Goal: Information Seeking & Learning: Check status

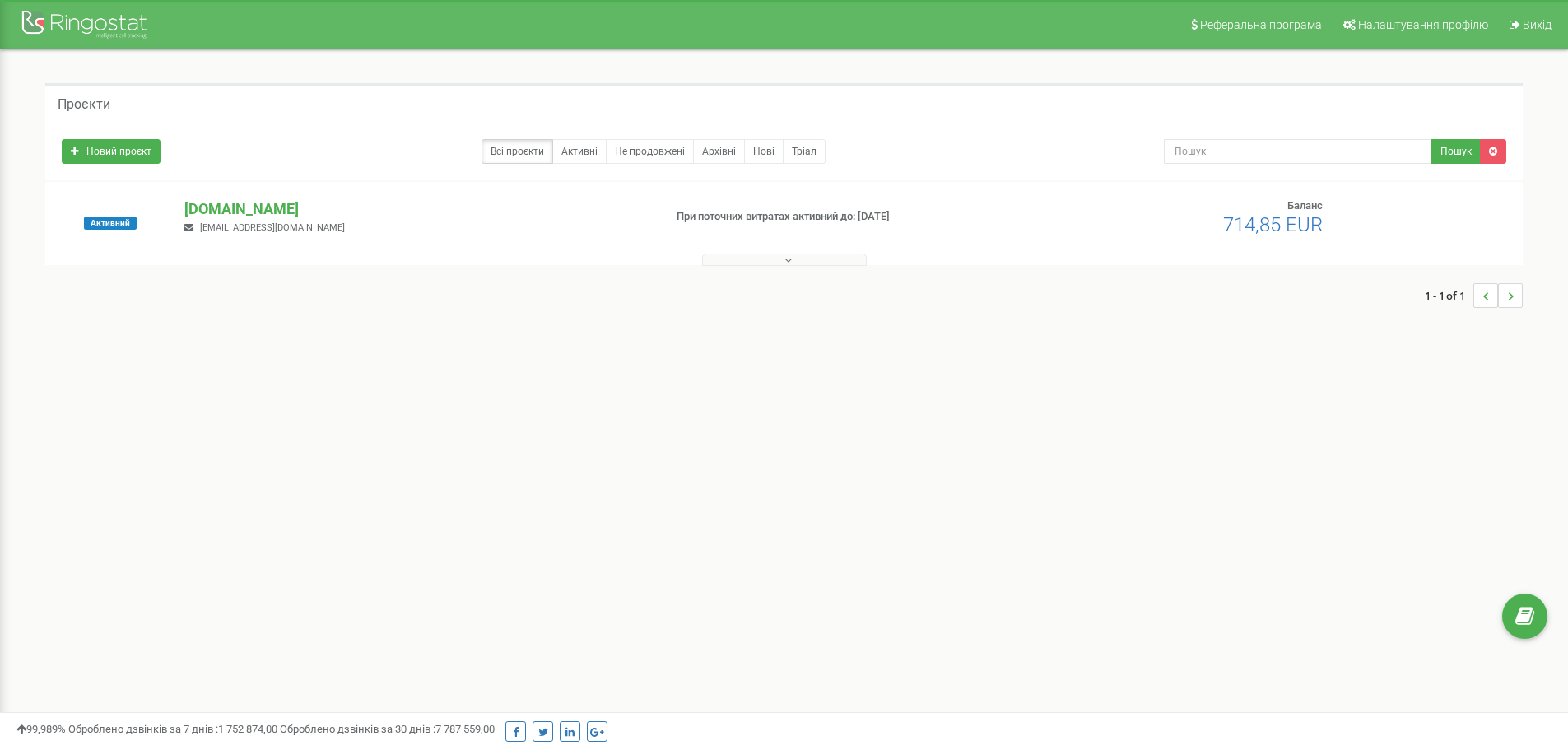
click at [254, 204] on p "[DOMAIN_NAME]" at bounding box center [417, 208] width 465 height 21
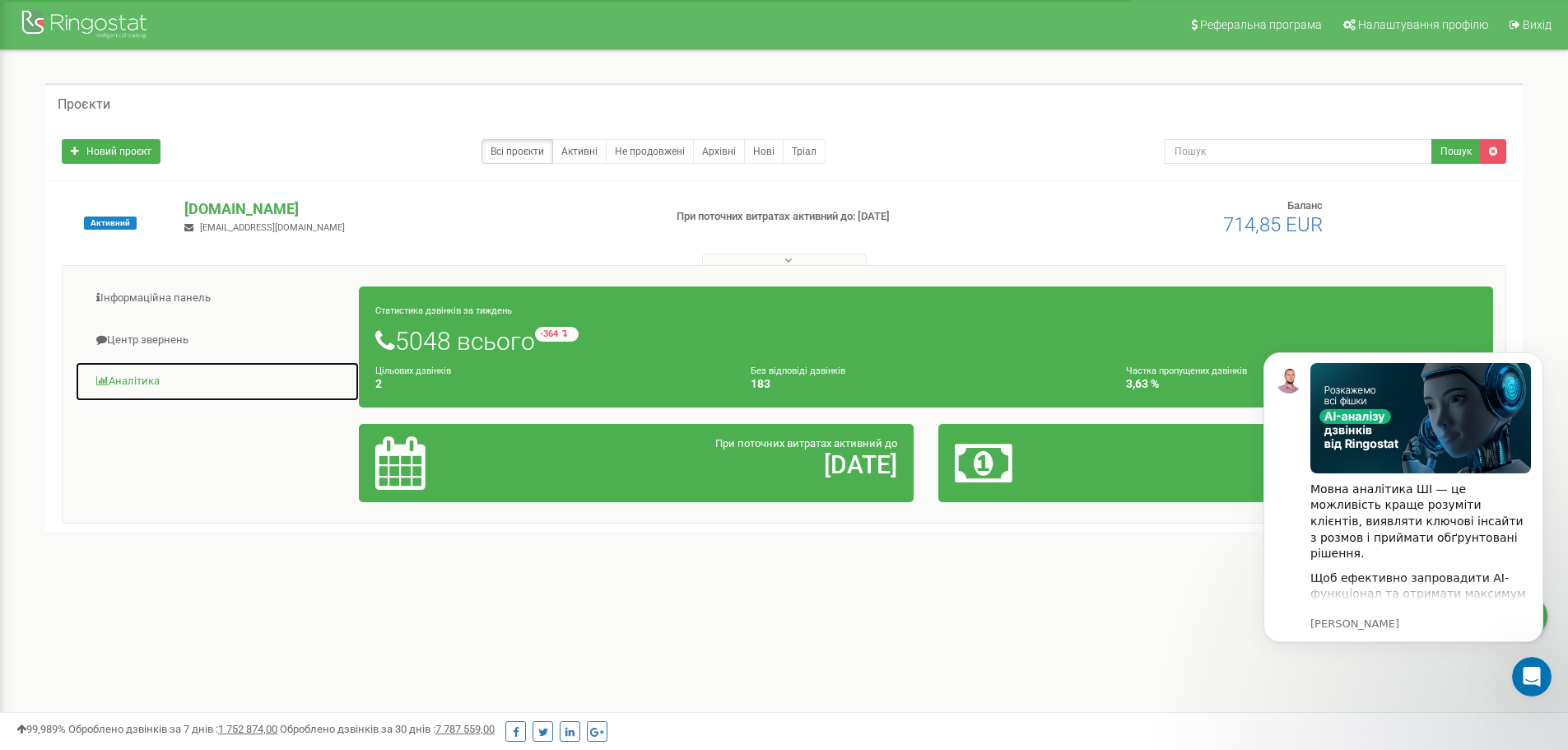
click at [166, 375] on link "Аналiтика" at bounding box center [217, 381] width 285 height 41
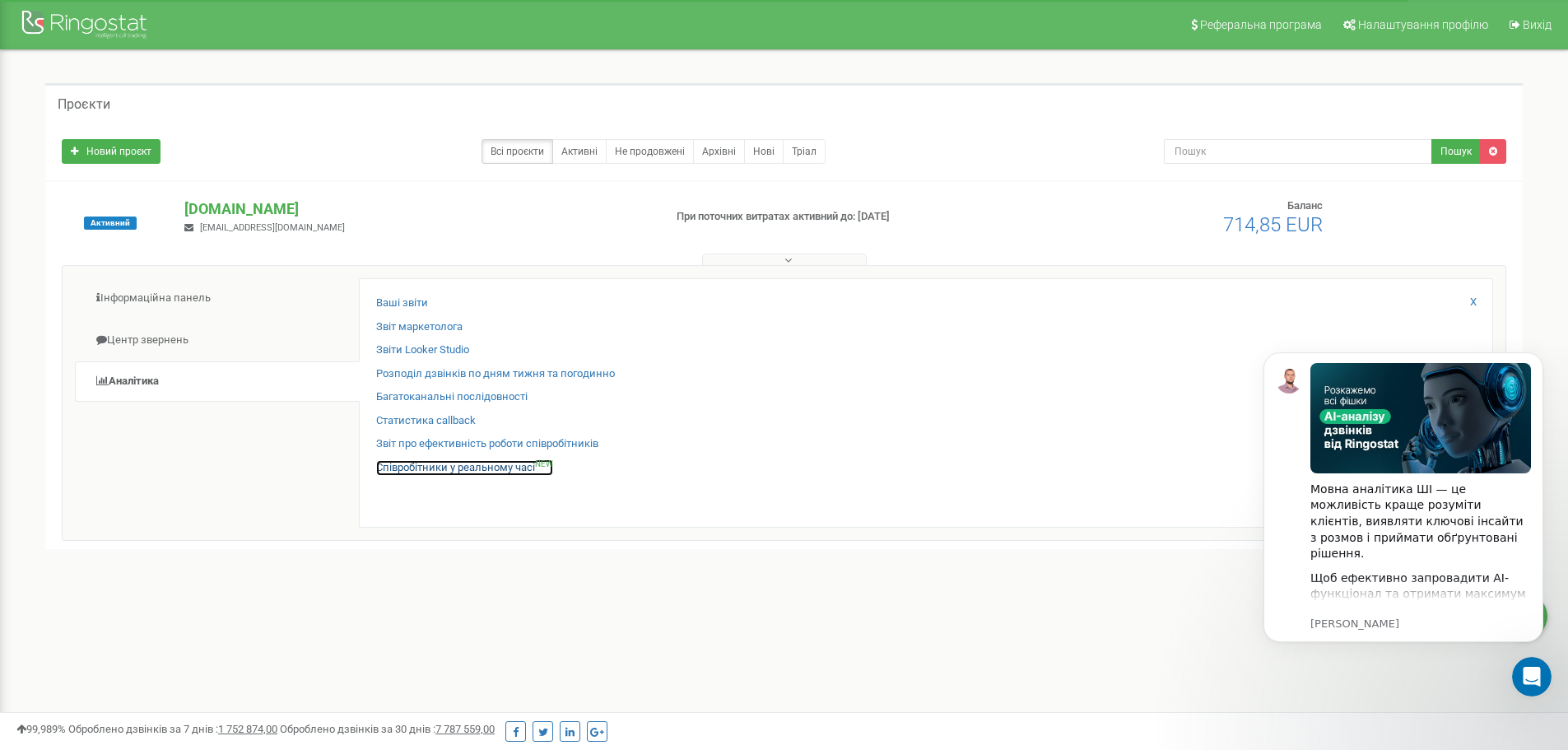
click at [483, 464] on link "Співробітники у реальному часі NEW" at bounding box center [464, 468] width 177 height 15
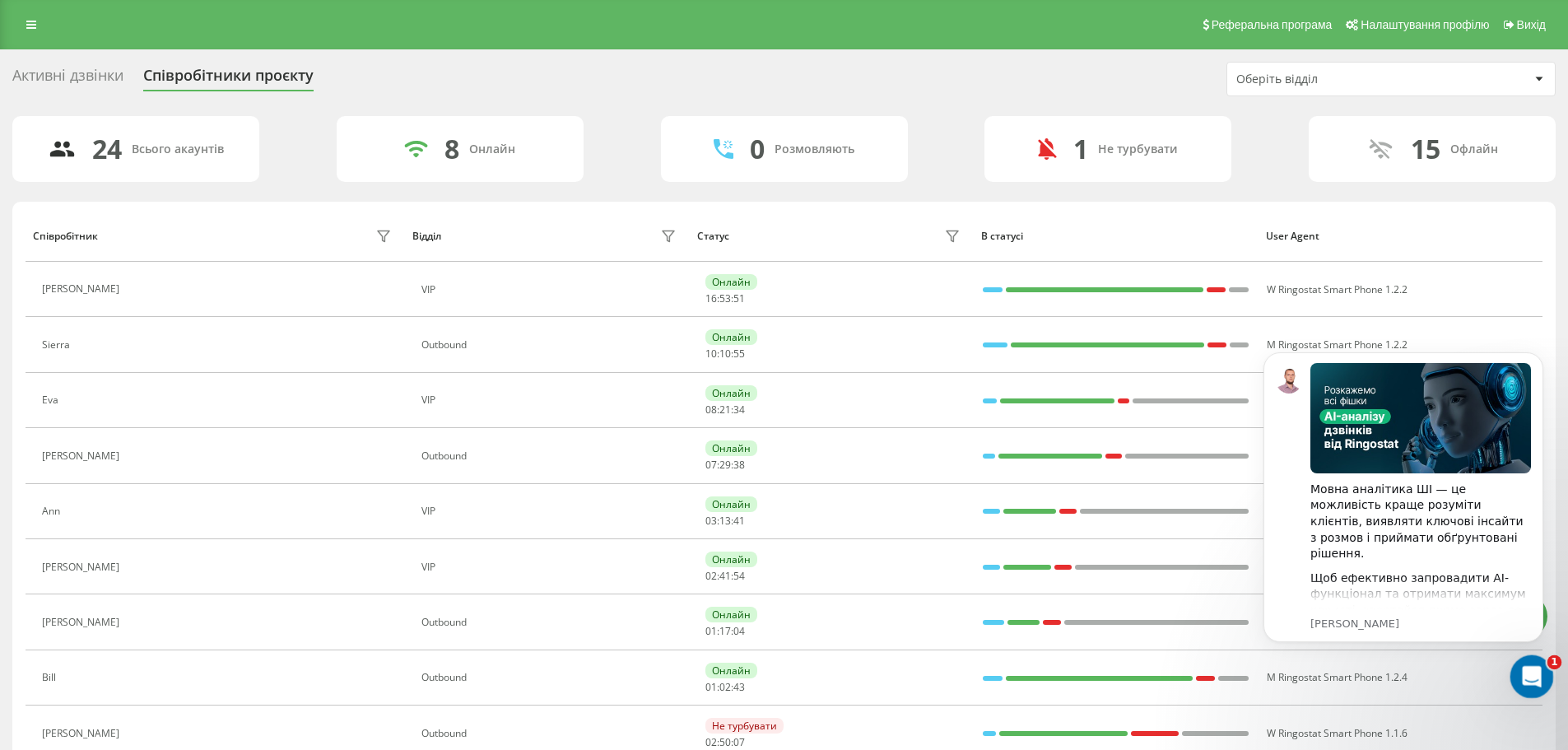
click at [1538, 674] on icon "Відкрити програму для спілкування Intercom" at bounding box center [1530, 675] width 27 height 27
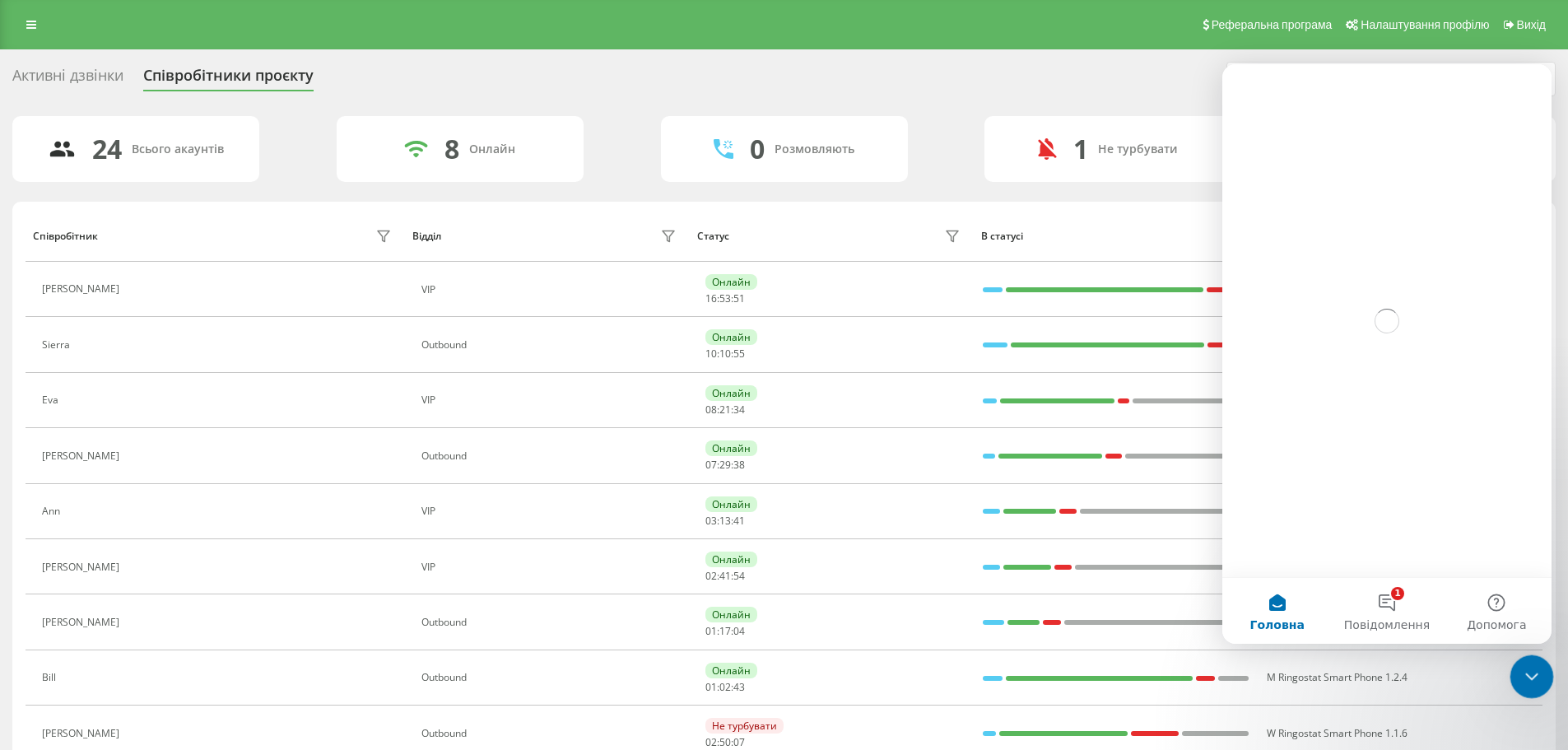
click at [1538, 674] on icon "Закрити програму для спілкування Intercom" at bounding box center [1529, 674] width 19 height 19
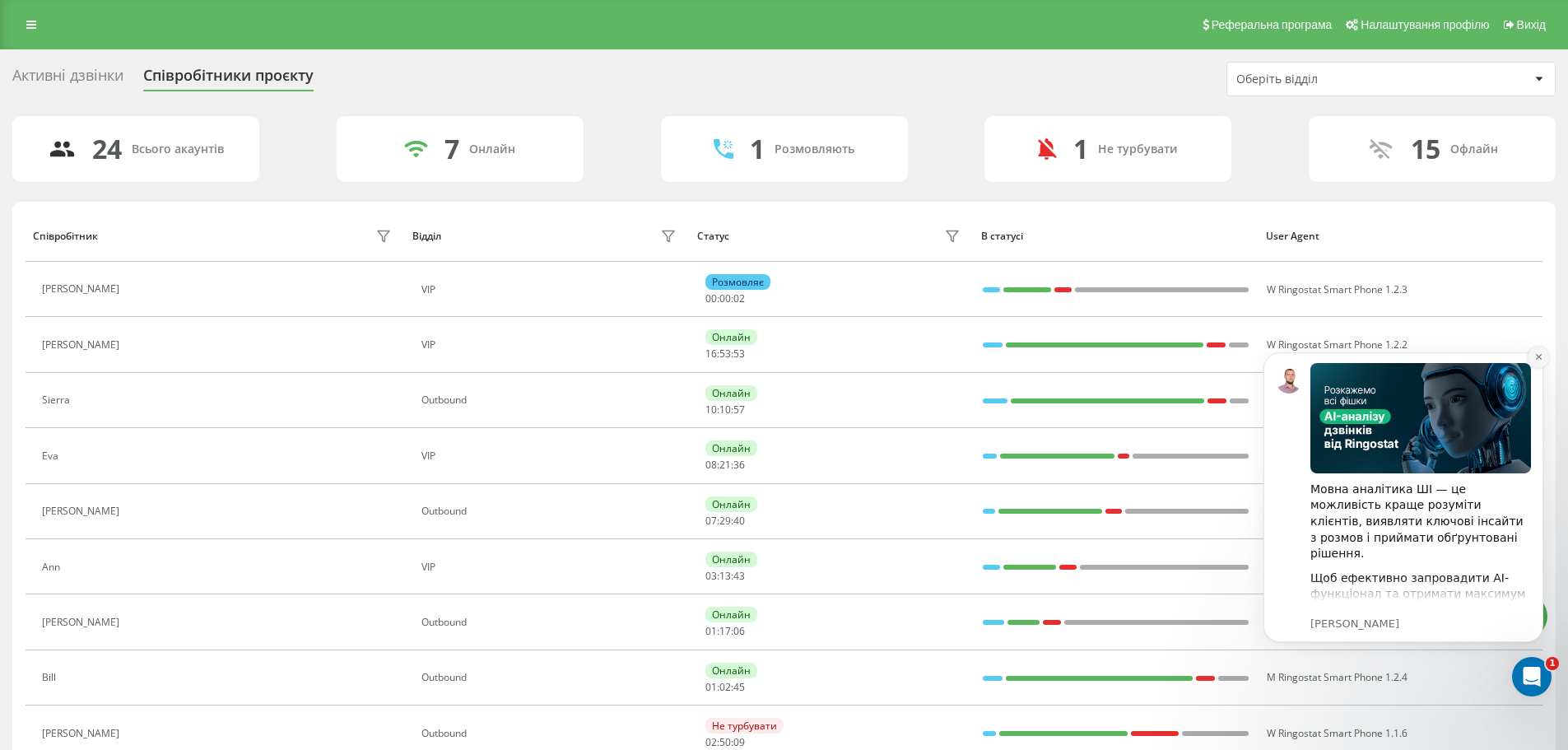
click at [1537, 358] on icon "Dismiss notification" at bounding box center [1537, 357] width 6 height 6
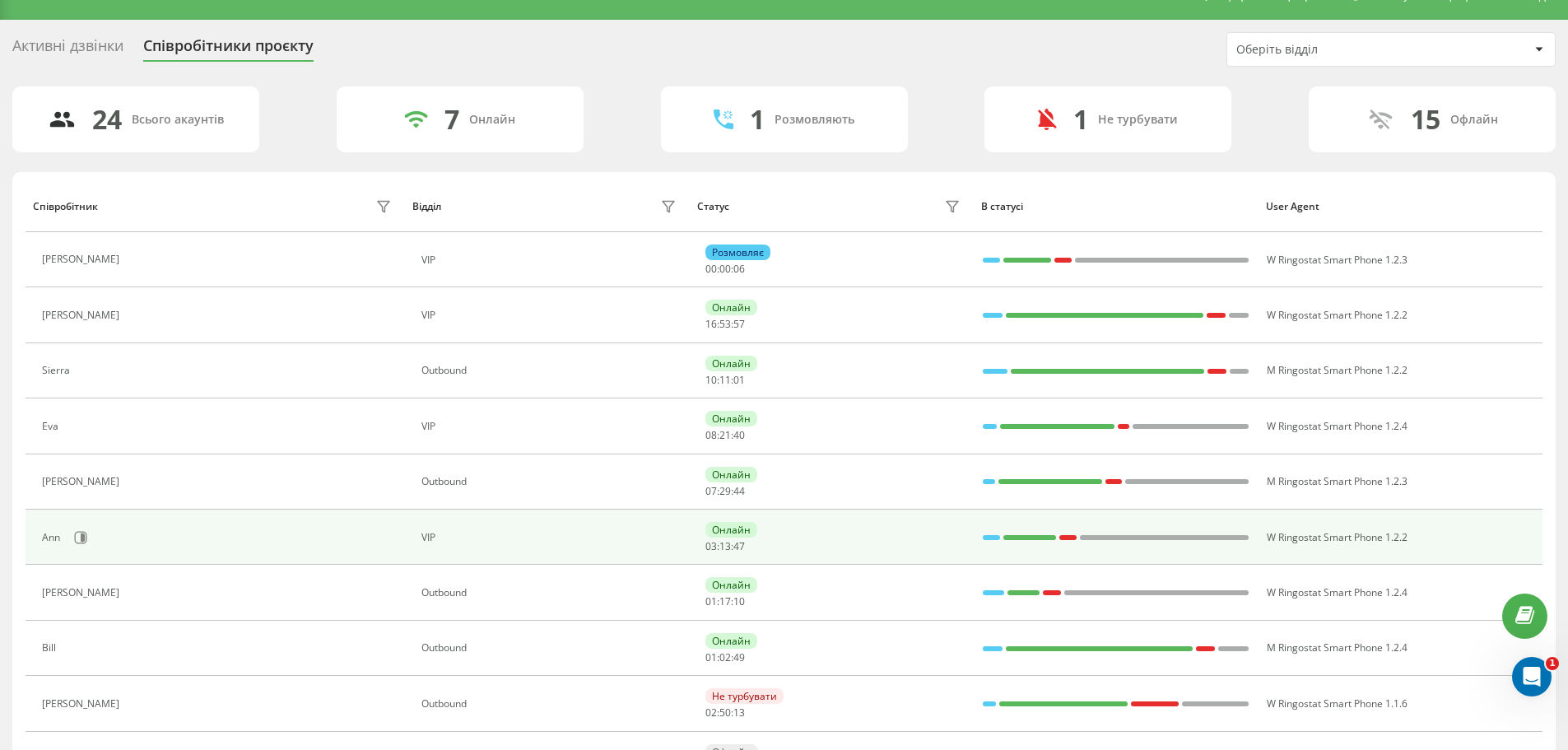
scroll to position [82, 0]
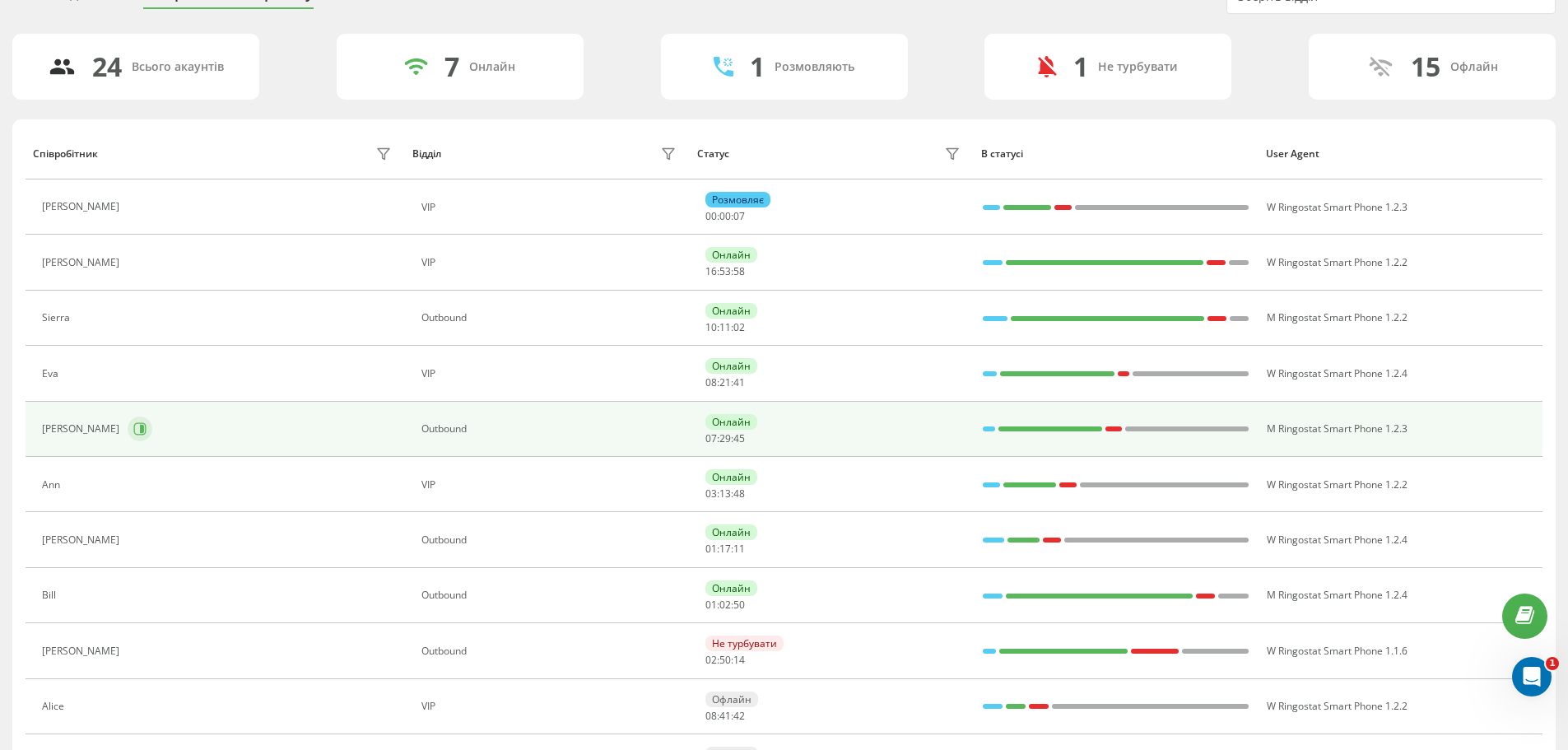
click at [140, 425] on icon at bounding box center [142, 429] width 4 height 8
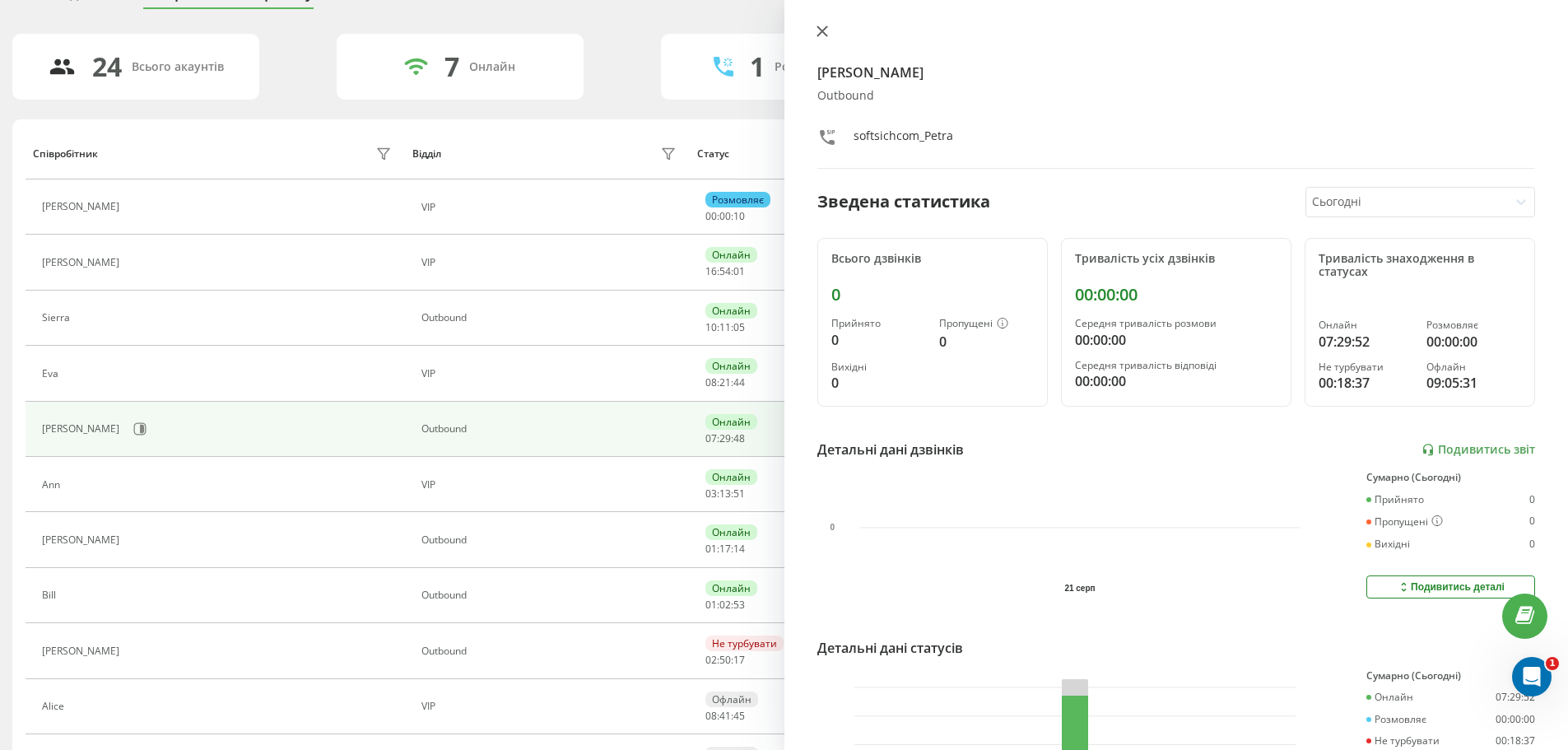
click at [826, 31] on icon at bounding box center [822, 31] width 12 height 12
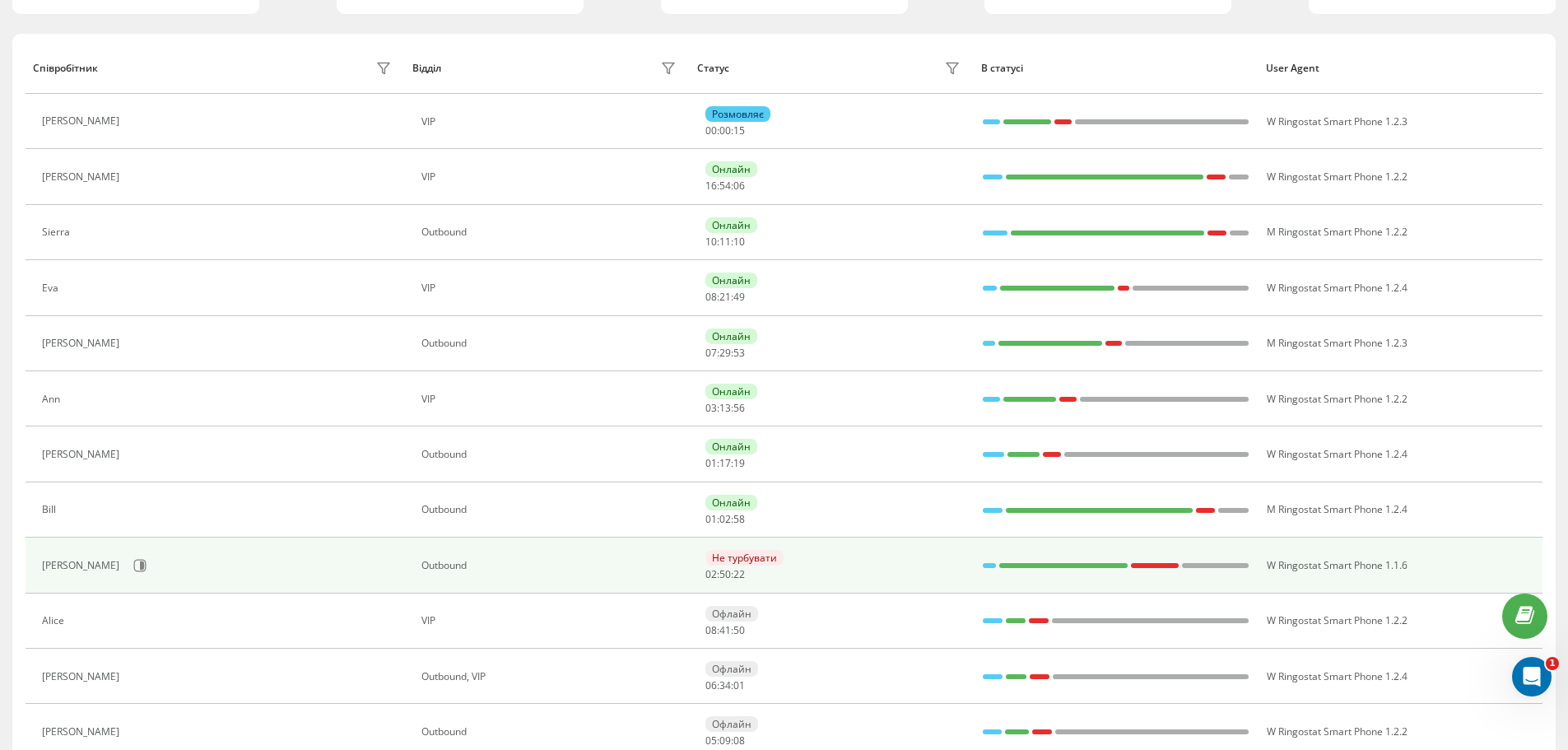
scroll to position [164, 0]
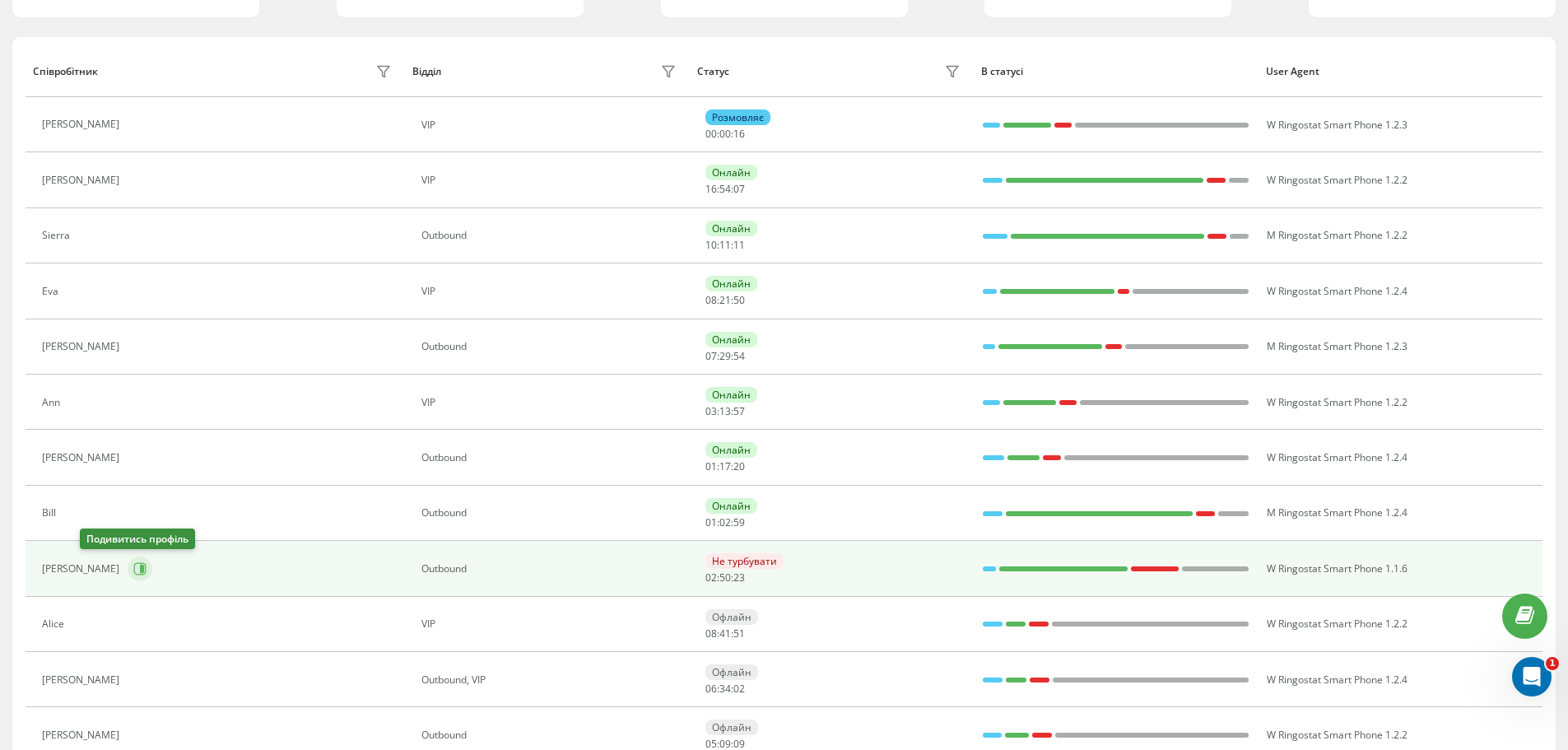
click at [133, 564] on icon at bounding box center [140, 569] width 14 height 14
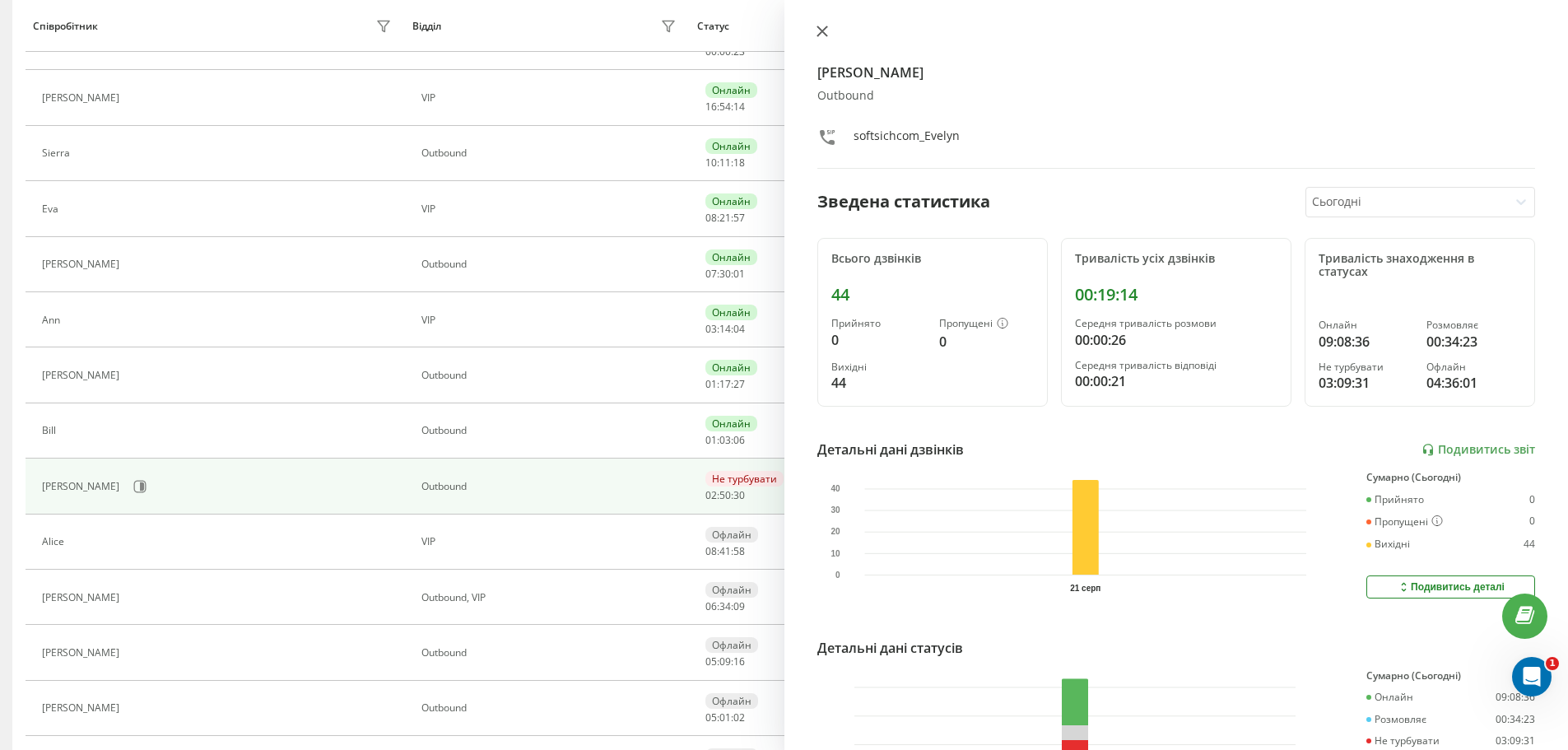
click at [818, 31] on icon at bounding box center [822, 31] width 12 height 12
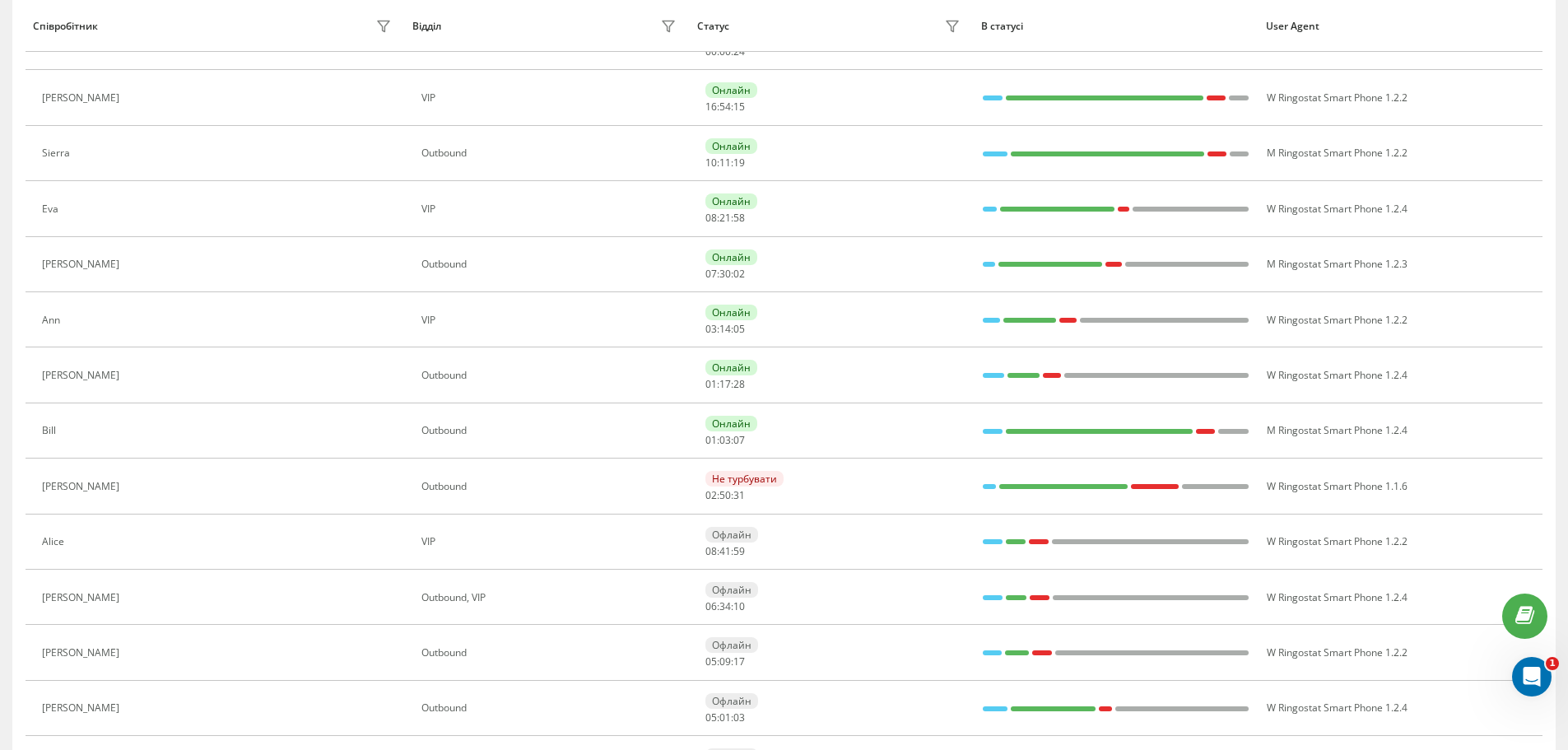
click at [131, 374] on icon at bounding box center [137, 375] width 14 height 14
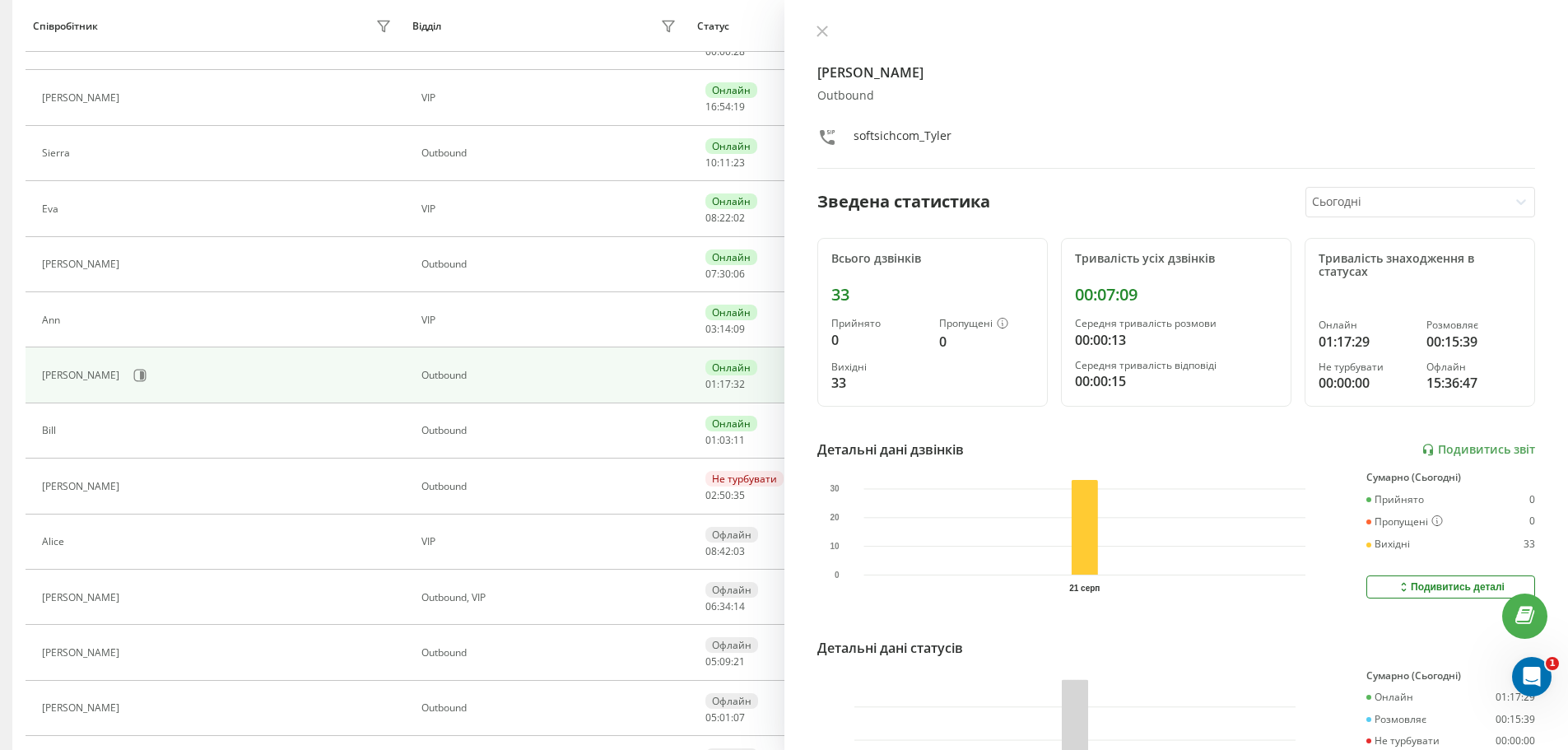
click at [818, 24] on div "Tyler Оutbound softsichcom_Tyler Зведена статистика Сьогодні Всього дзвінків 33…" at bounding box center [1177, 375] width 785 height 750
click at [825, 27] on icon at bounding box center [822, 31] width 12 height 12
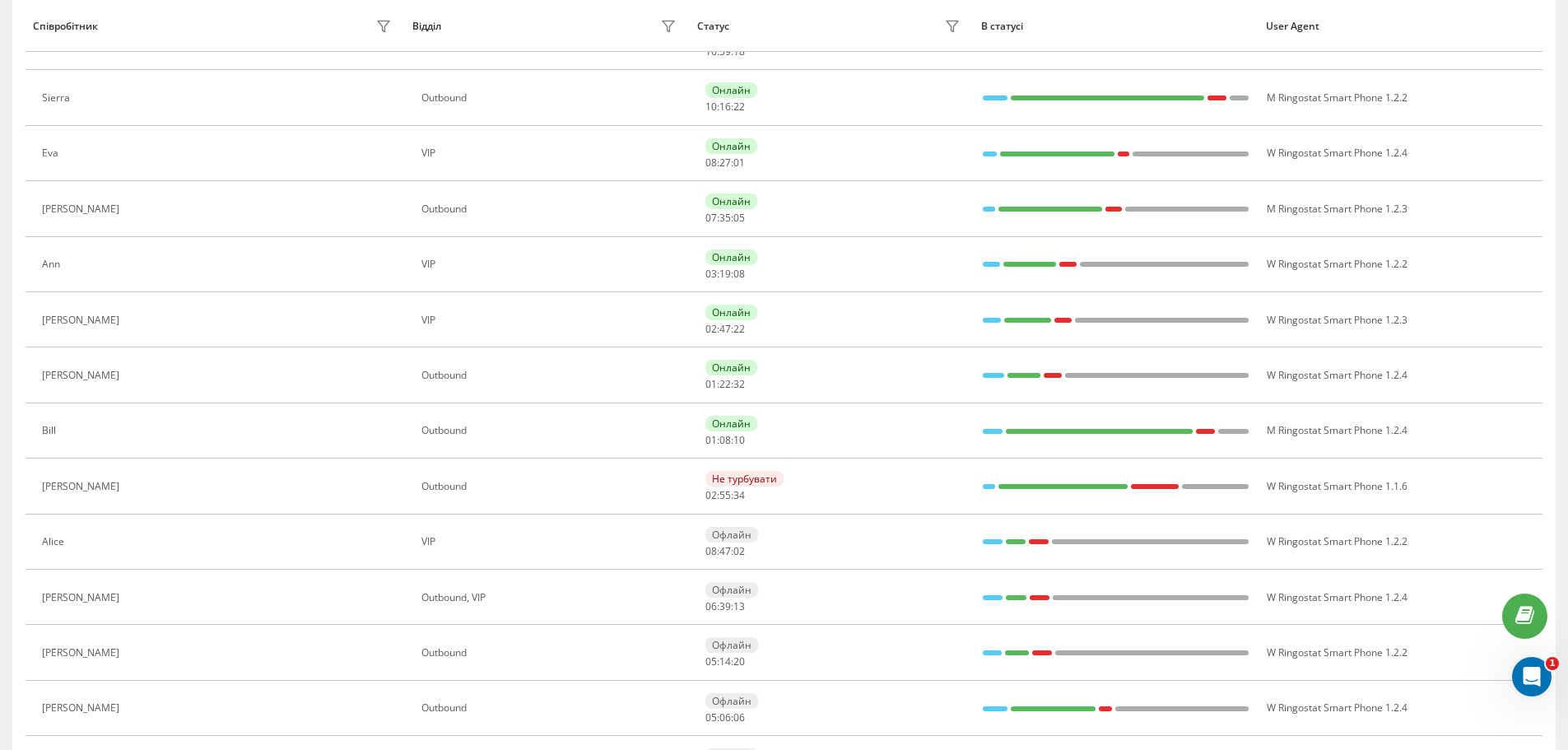
scroll to position [136, 0]
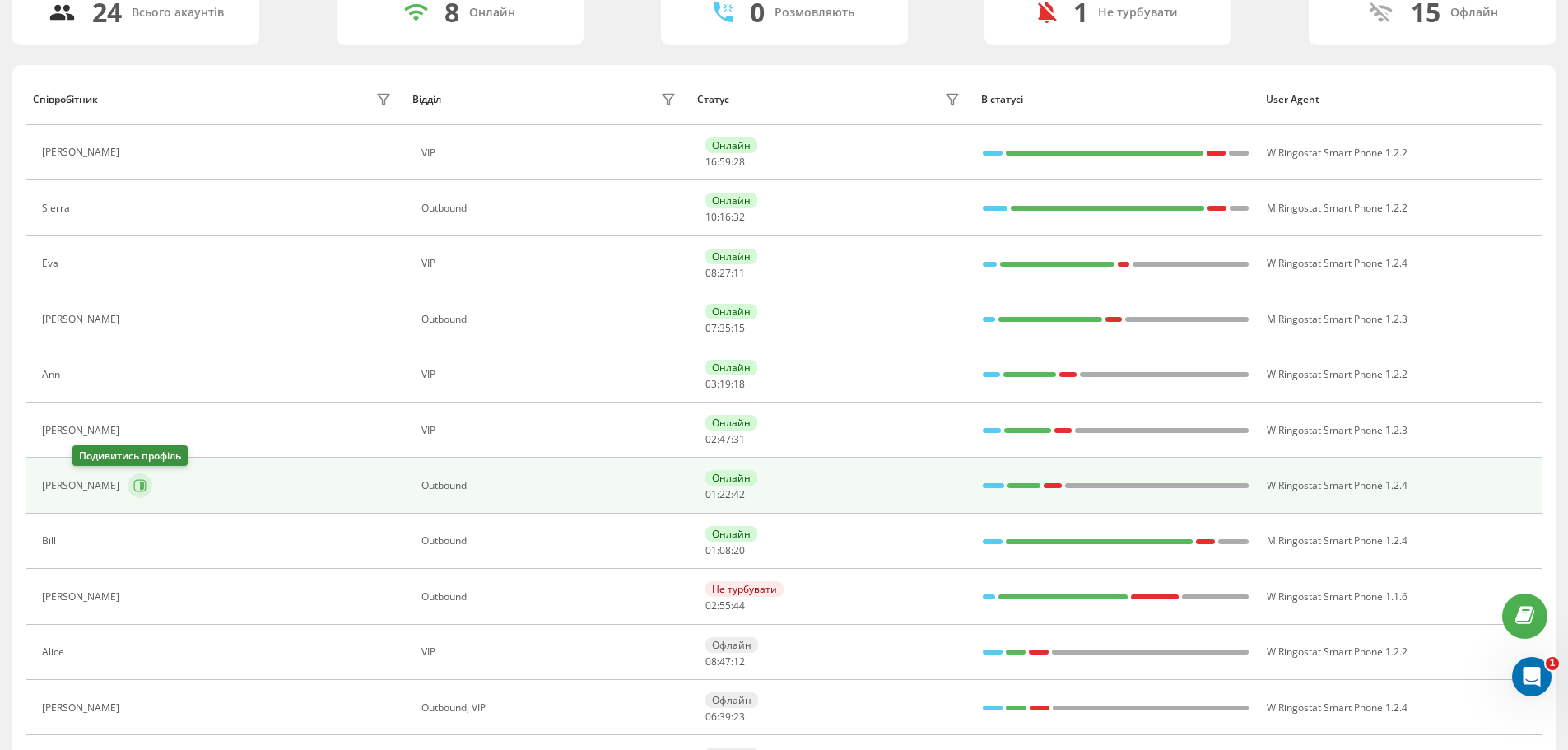
click at [133, 482] on icon at bounding box center [140, 486] width 14 height 14
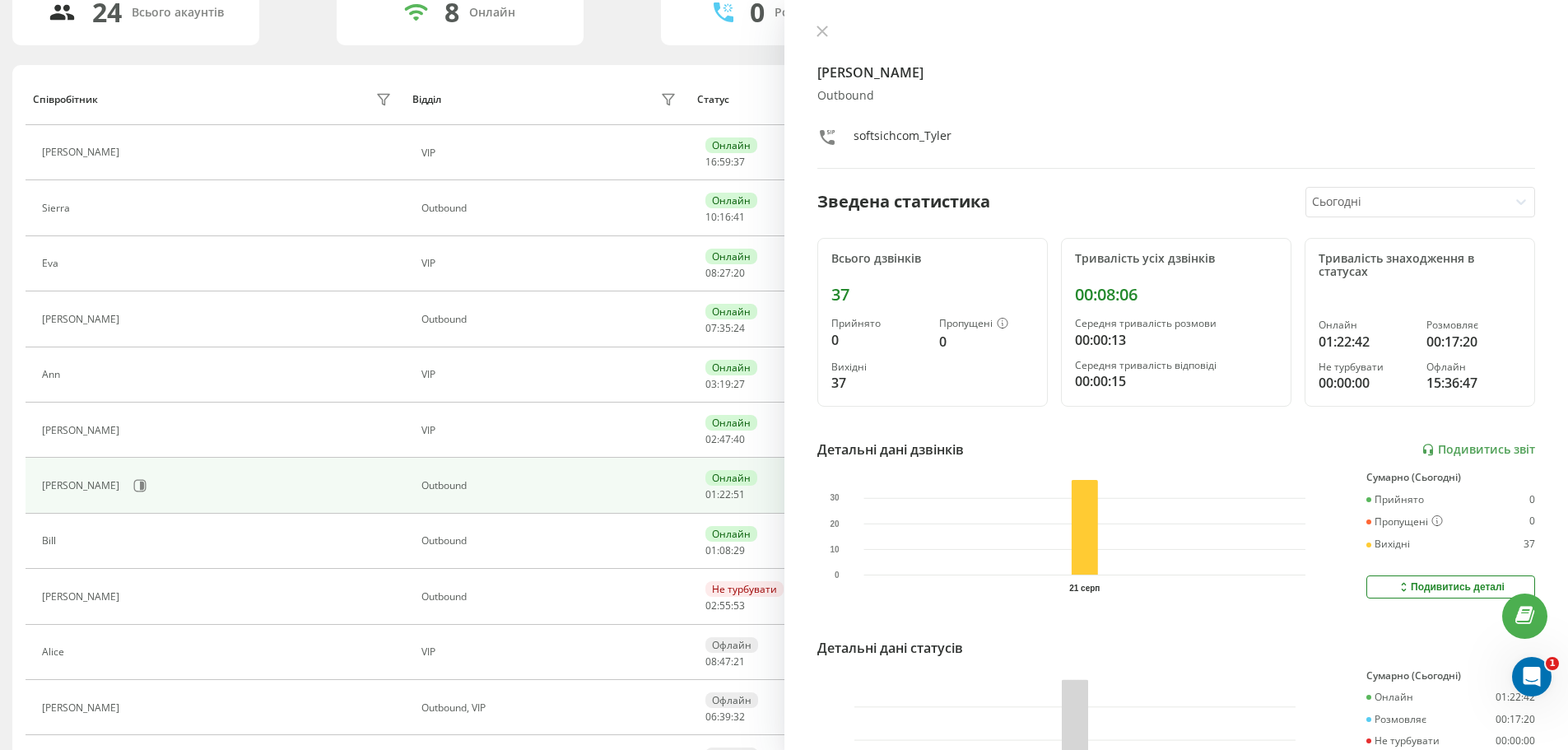
click at [822, 16] on div "Tyler Оutbound softsichcom_Tyler Зведена статистика Сьогодні Всього дзвінків 37…" at bounding box center [1177, 375] width 785 height 750
click at [824, 25] on div "Tyler Оutbound softsichcom_Tyler Зведена статистика Сьогодні Всього дзвінків 37…" at bounding box center [1177, 375] width 785 height 750
click at [825, 32] on icon at bounding box center [822, 31] width 12 height 12
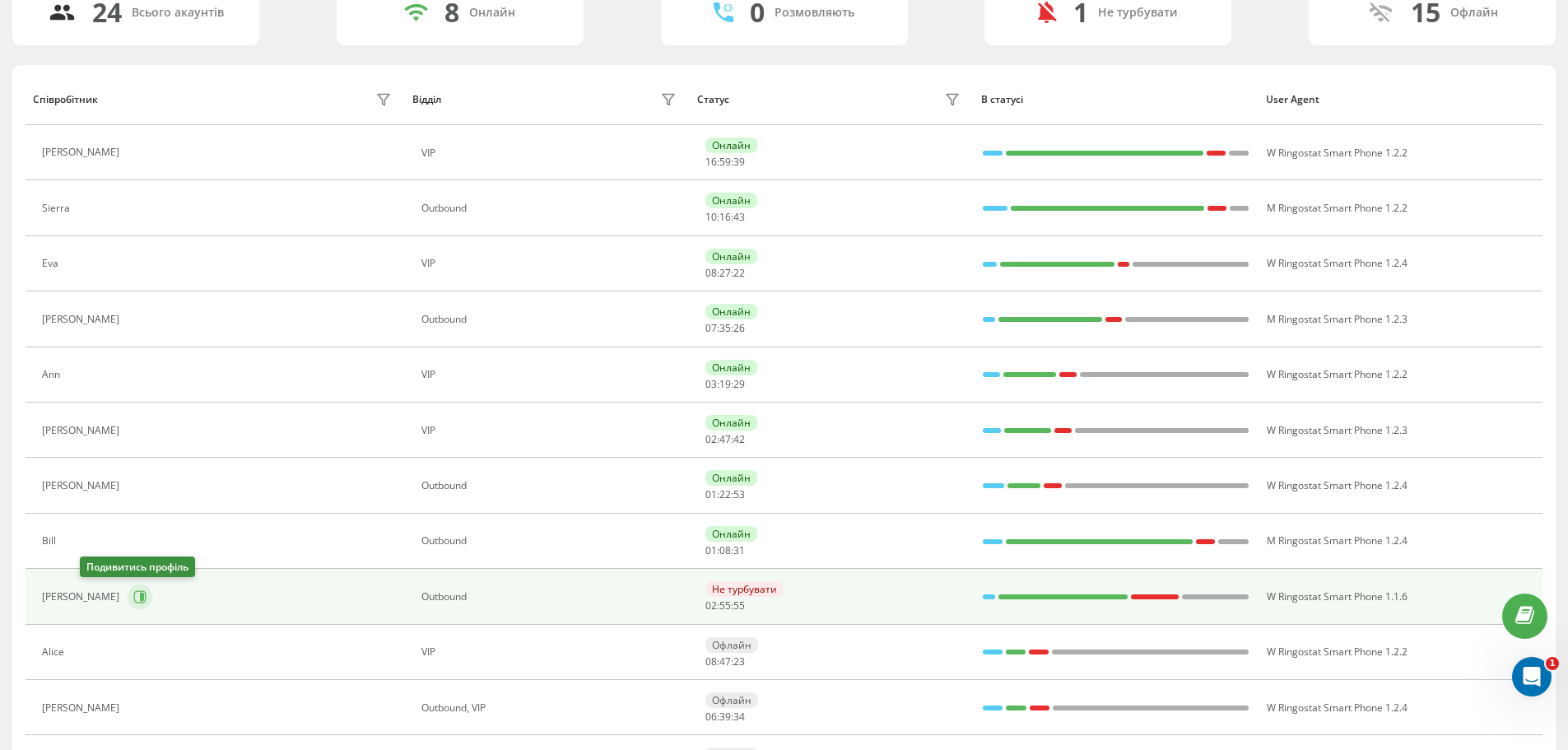
click at [133, 602] on icon at bounding box center [140, 597] width 14 height 14
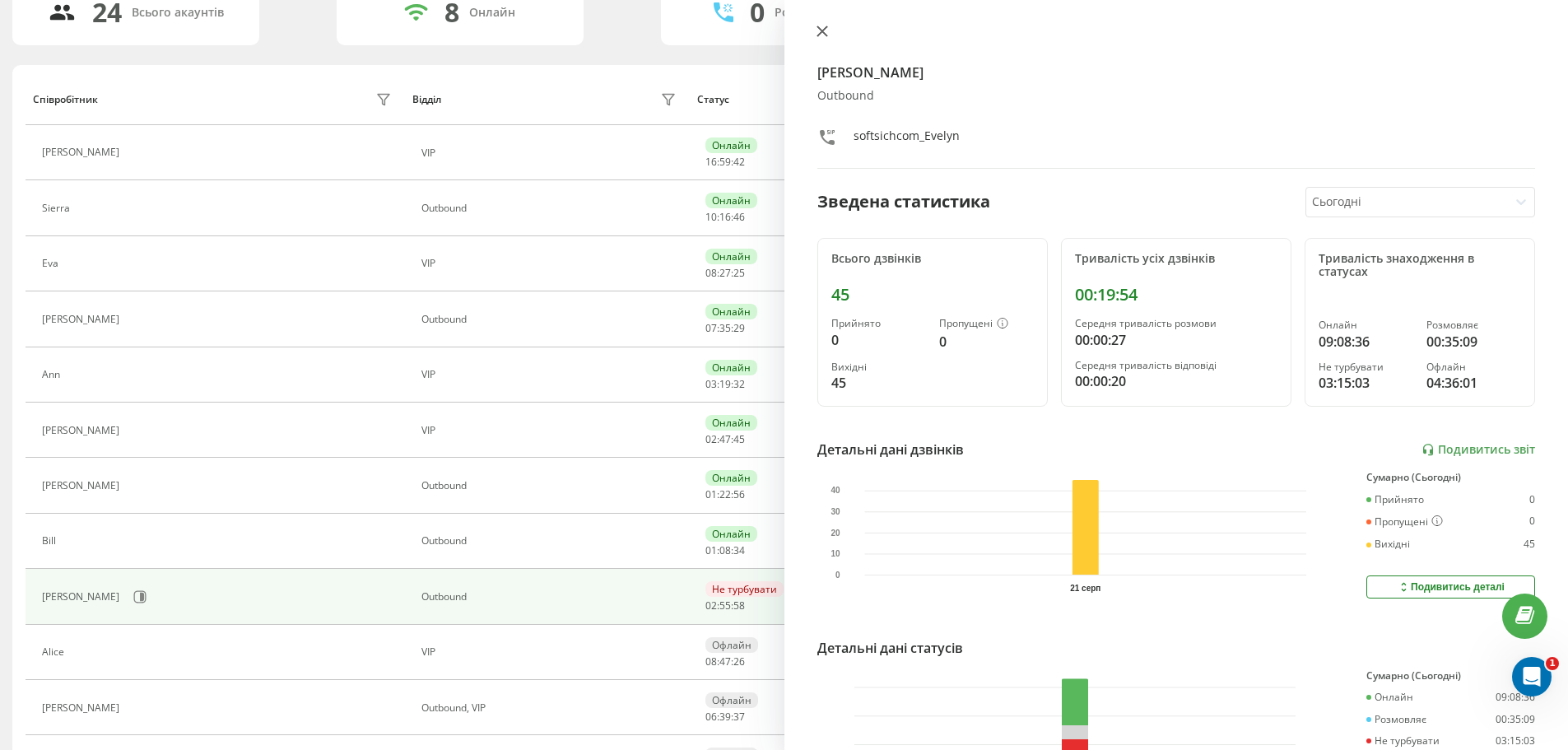
click at [826, 35] on icon at bounding box center [821, 31] width 10 height 10
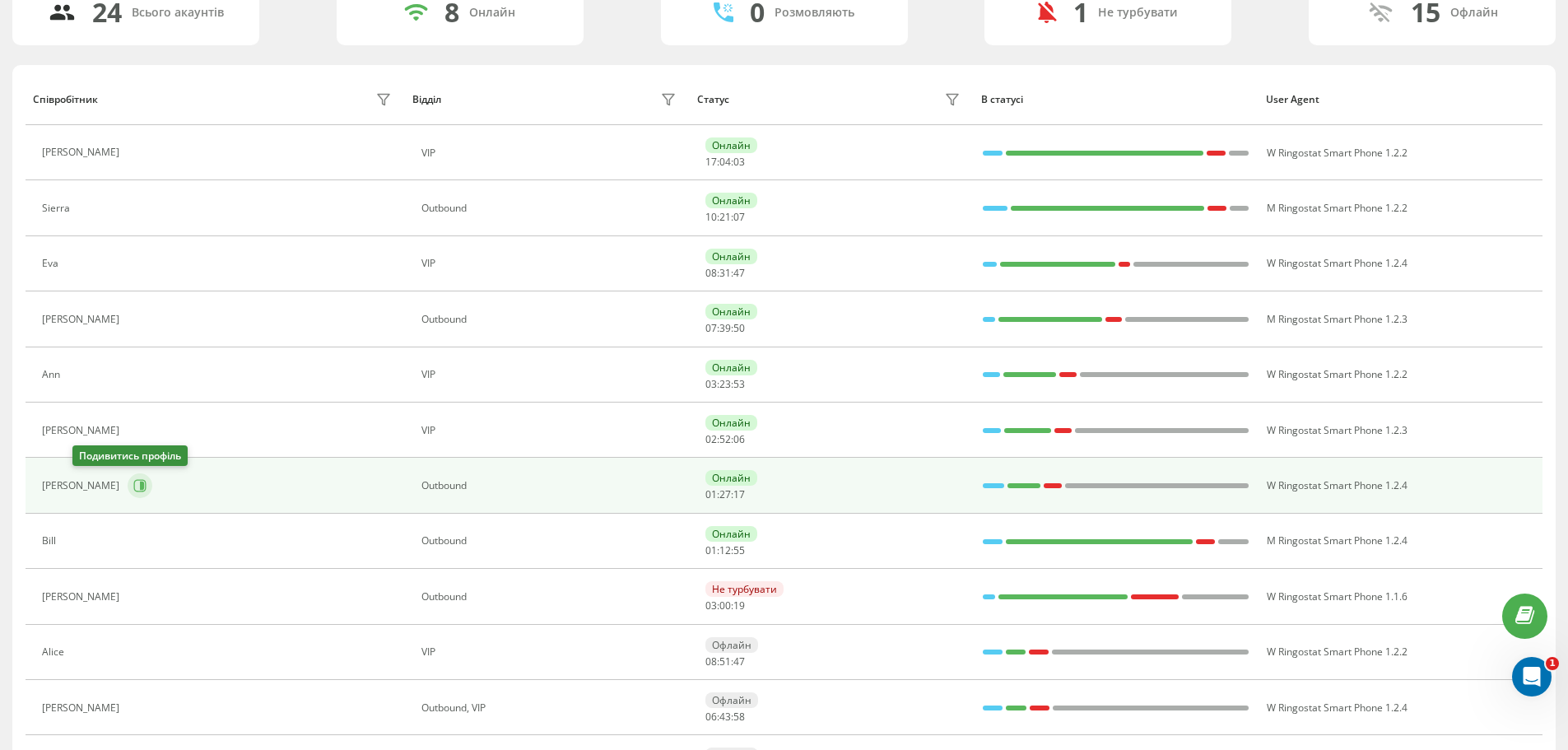
click at [133, 485] on icon at bounding box center [140, 486] width 14 height 14
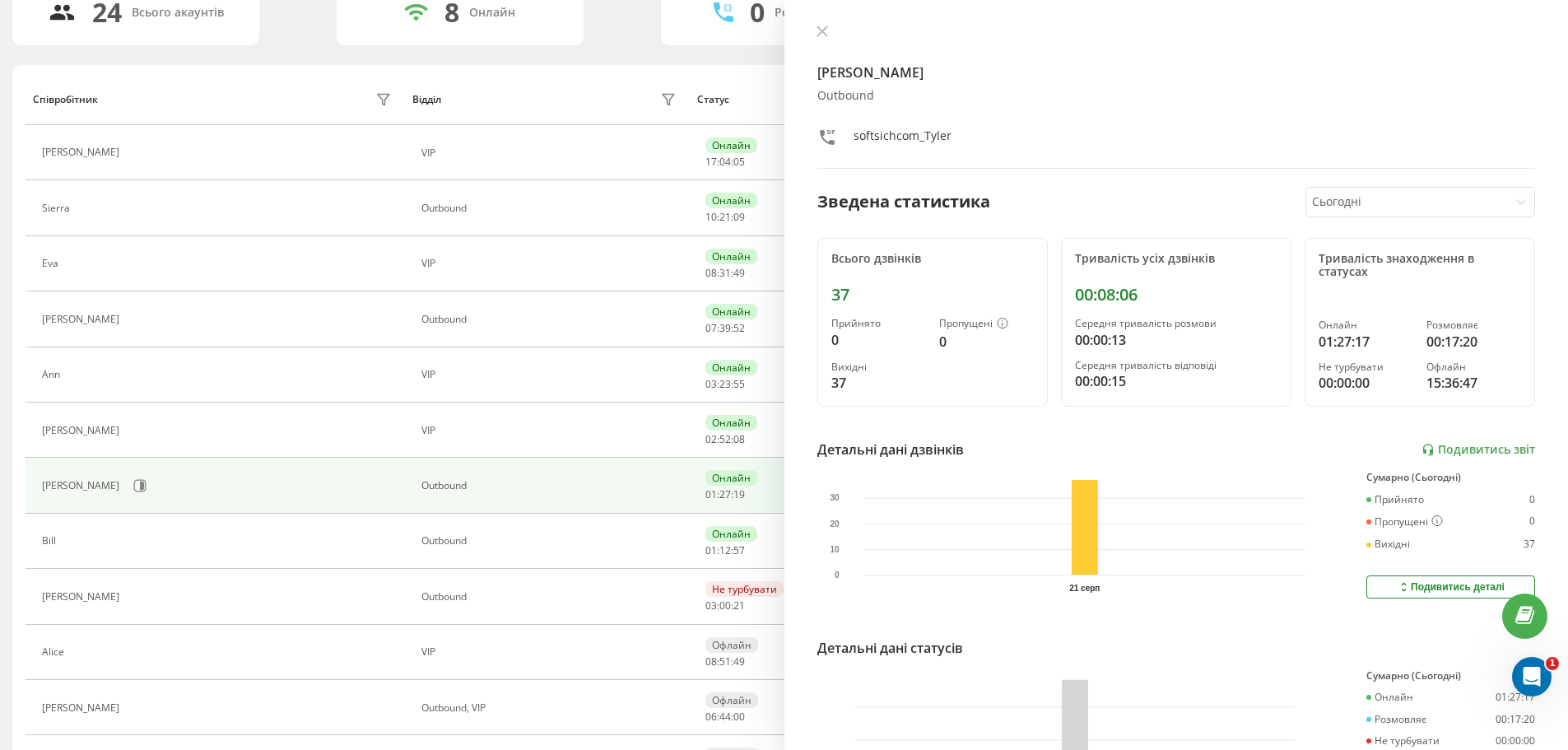
click at [842, 24] on div "Tyler Оutbound softsichcom_Tyler Зведена статистика Сьогодні Всього дзвінків 37…" at bounding box center [1177, 375] width 785 height 750
drag, startPoint x: 830, startPoint y: 25, endPoint x: 833, endPoint y: 33, distance: 8.5
click at [829, 25] on button at bounding box center [822, 32] width 21 height 15
